Goal: Information Seeking & Learning: Learn about a topic

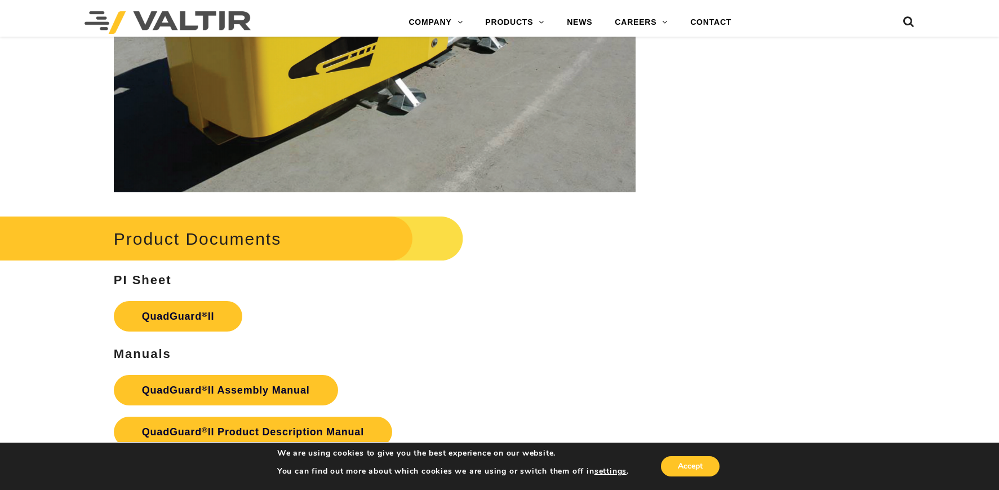
scroll to position [2198, 0]
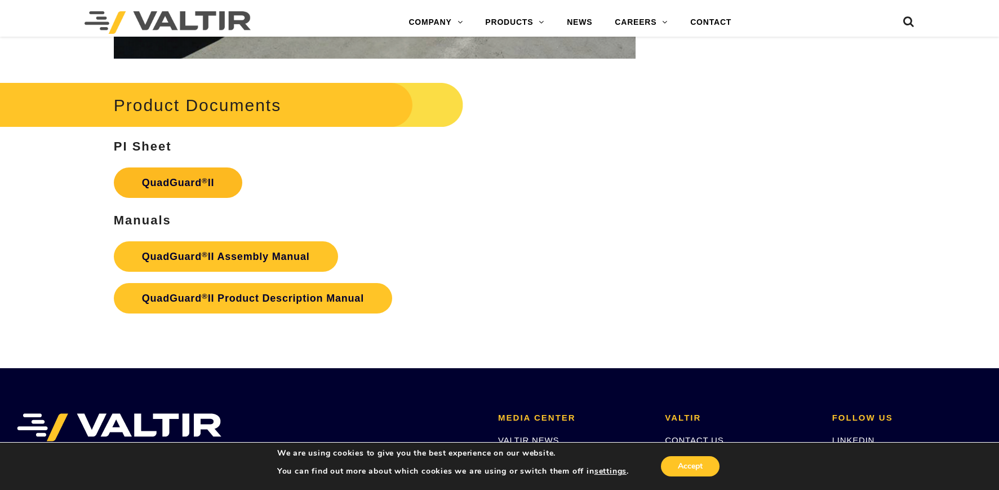
drag, startPoint x: 177, startPoint y: 183, endPoint x: 184, endPoint y: 183, distance: 7.3
click at [177, 183] on link "QuadGuard ® II" at bounding box center [178, 182] width 129 height 30
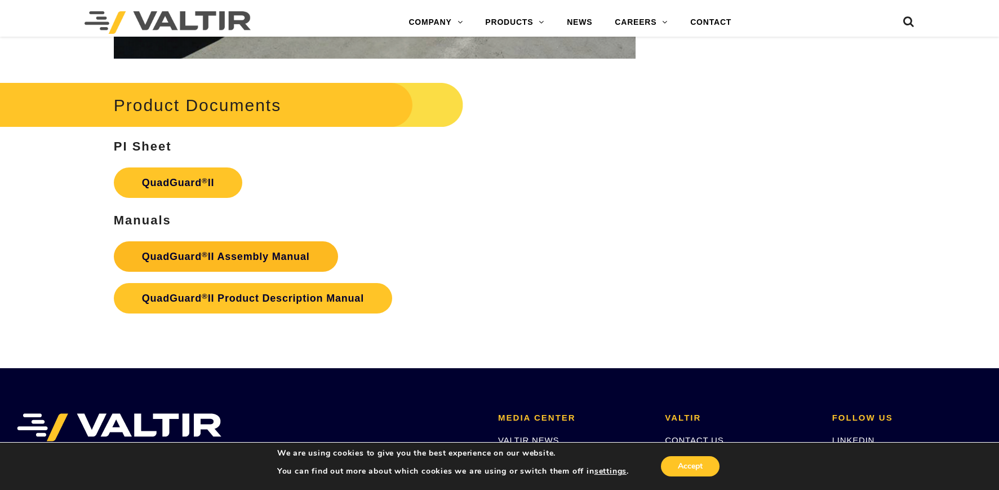
click at [276, 265] on link "QuadGuard ® II Assembly Manual" at bounding box center [226, 256] width 224 height 30
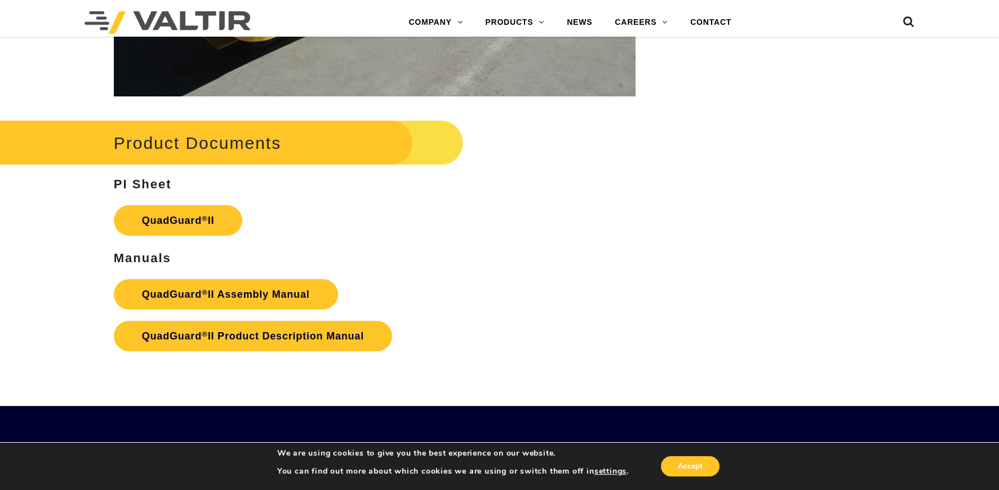
scroll to position [2254, 0]
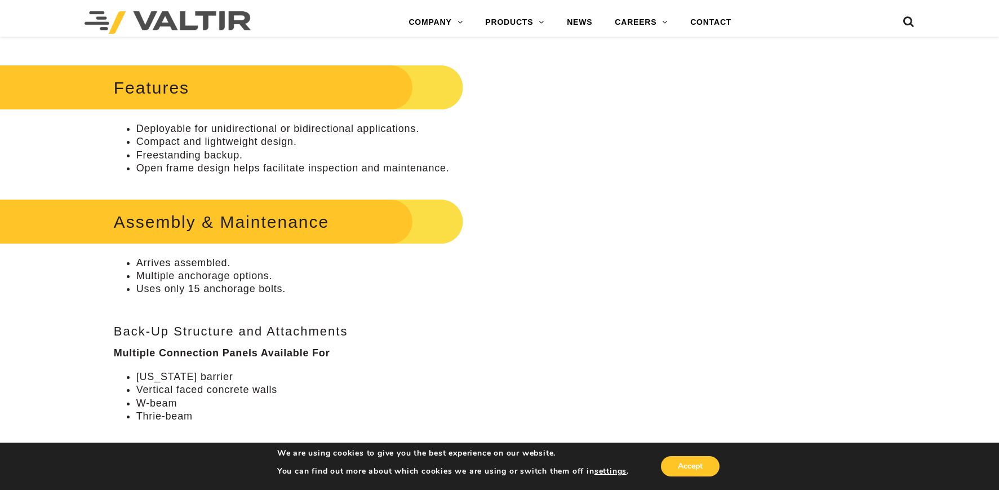
scroll to position [394, 0]
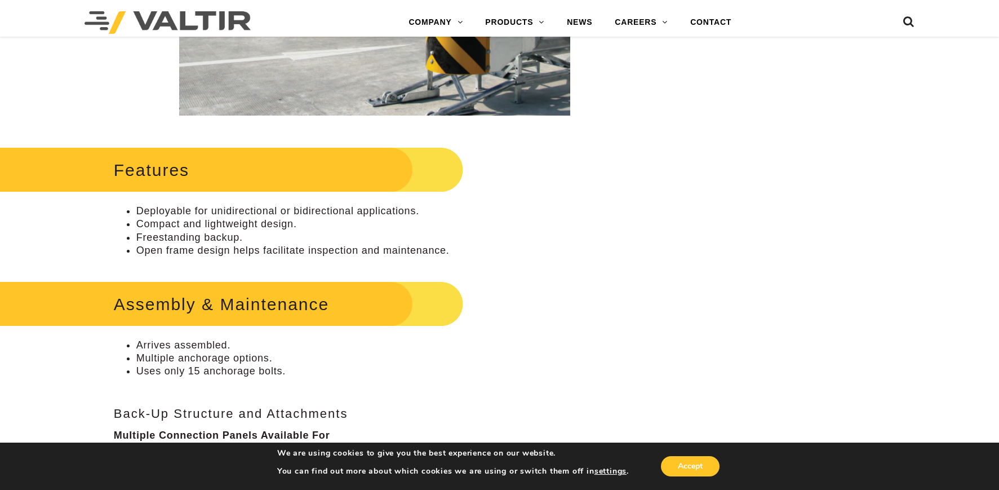
click at [274, 216] on li "Deployable for unidirectional or bidirectional applications." at bounding box center [385, 211] width 499 height 13
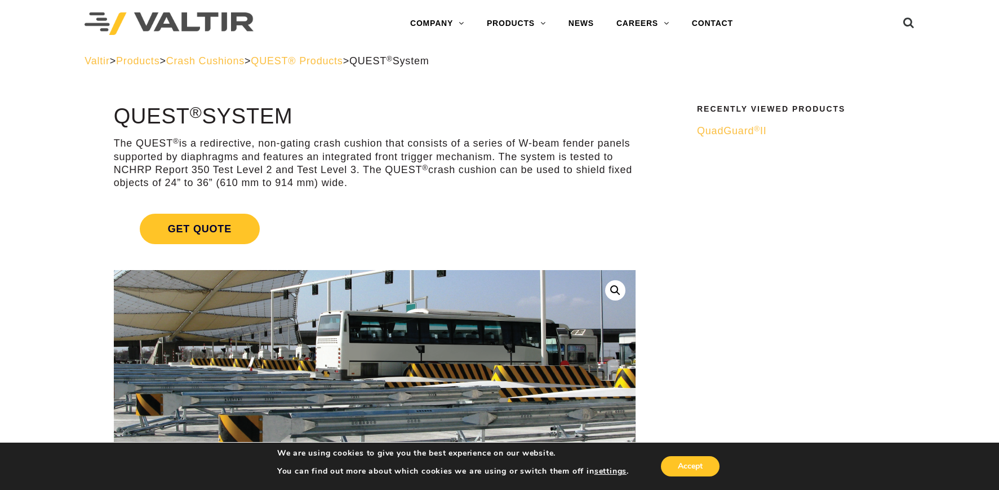
scroll to position [0, 0]
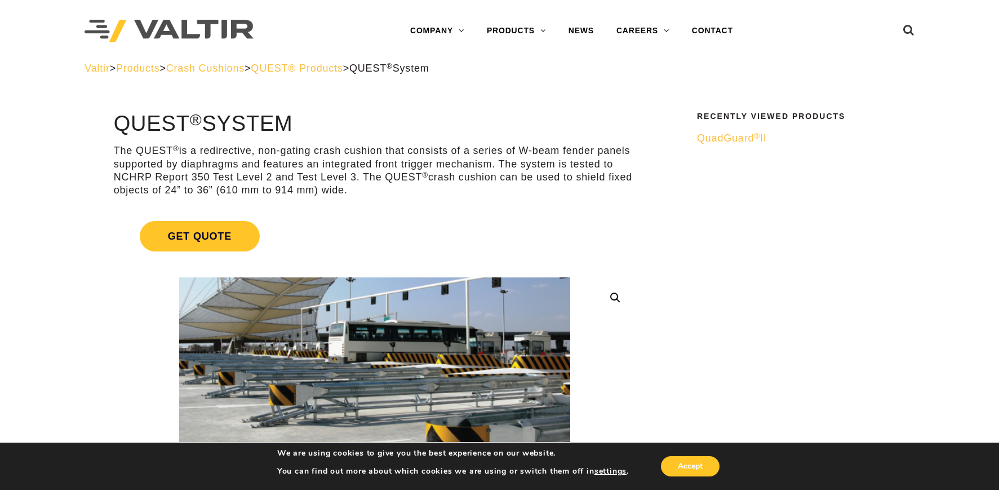
click at [729, 138] on span "QuadGuard ® II" at bounding box center [732, 137] width 70 height 11
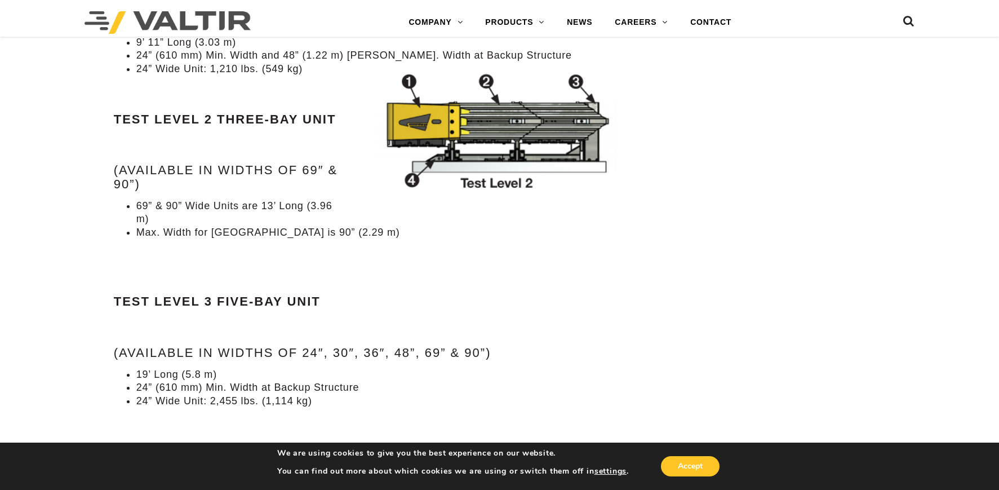
scroll to position [1352, 0]
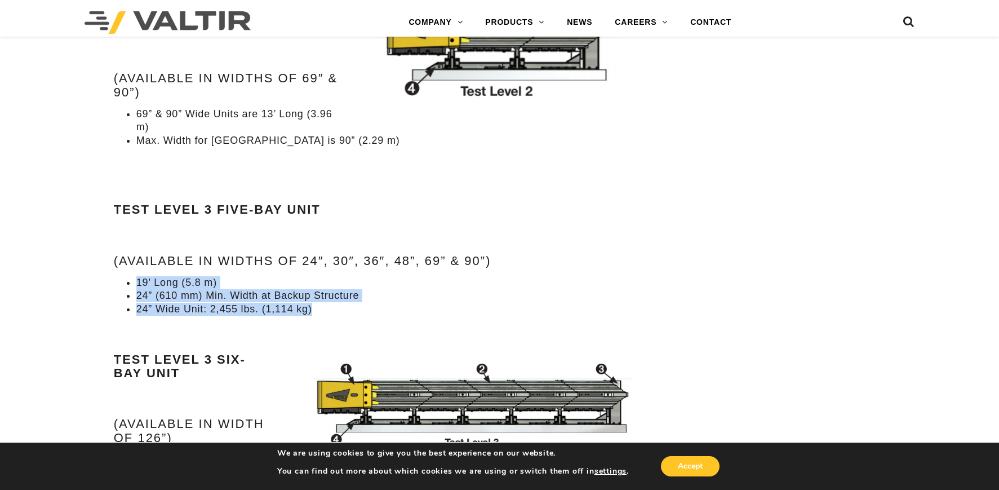
drag, startPoint x: 135, startPoint y: 279, endPoint x: 363, endPoint y: 313, distance: 231.3
click at [363, 313] on ul "19’ Long (5.8 m) 24” (610 mm) Min. Width at Backup Structure 24” Wide Unit: 2,4…" at bounding box center [375, 295] width 522 height 39
click at [387, 305] on li "24” Wide Unit: 2,455 lbs. (1,114 kg)" at bounding box center [385, 309] width 499 height 13
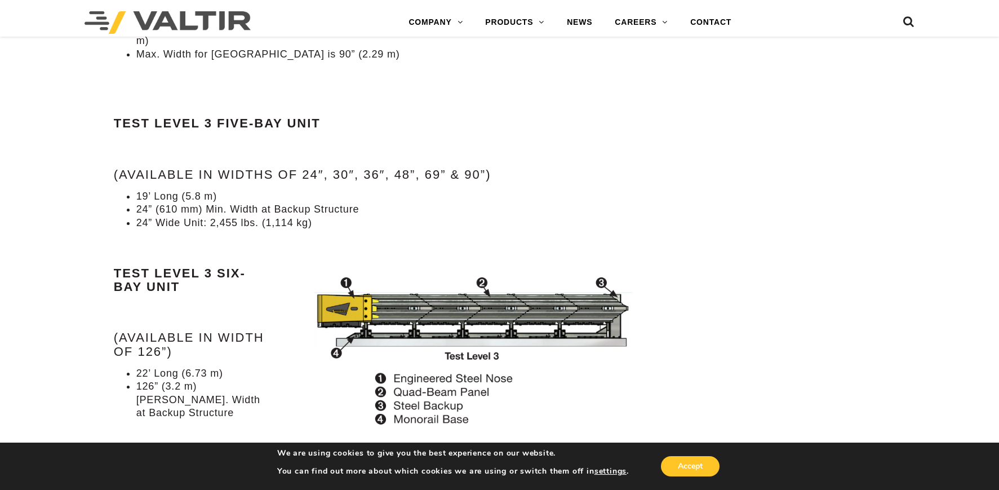
scroll to position [1465, 0]
